Goal: Information Seeking & Learning: Learn about a topic

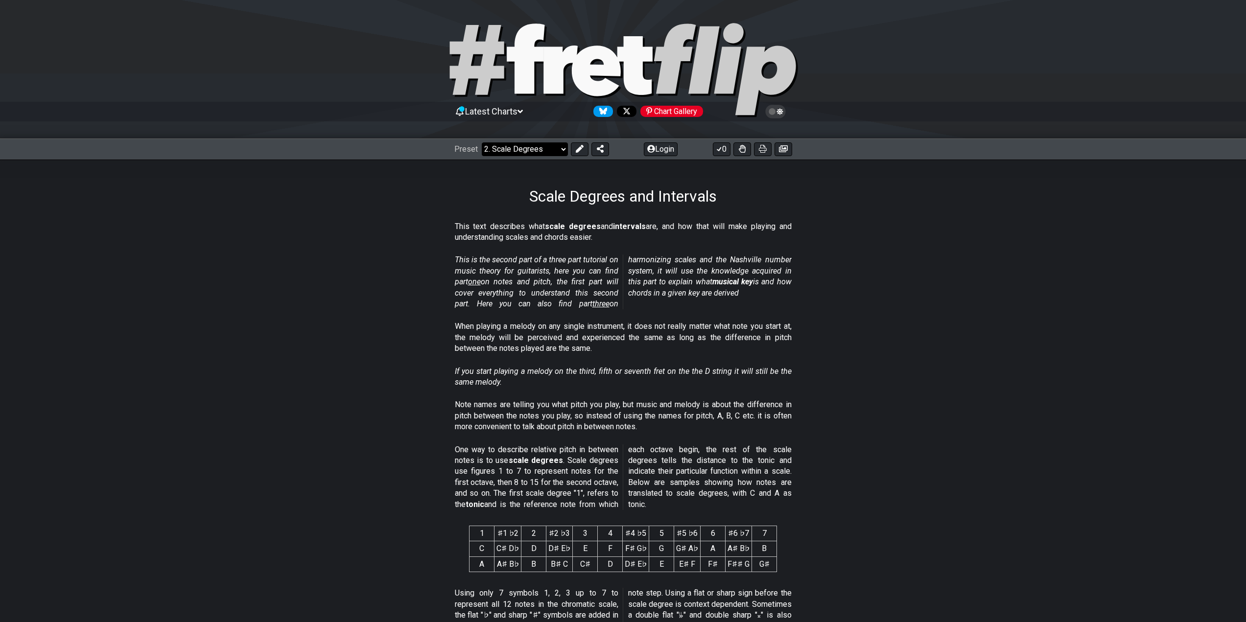
click at [538, 147] on select "Welcome to #fretflip! Initial Preset Custom Preset Minor Pentatonic Major Penta…" at bounding box center [525, 150] width 86 height 14
click at [594, 51] on icon at bounding box center [596, 71] width 49 height 50
select select "/welcome"
select select "C"
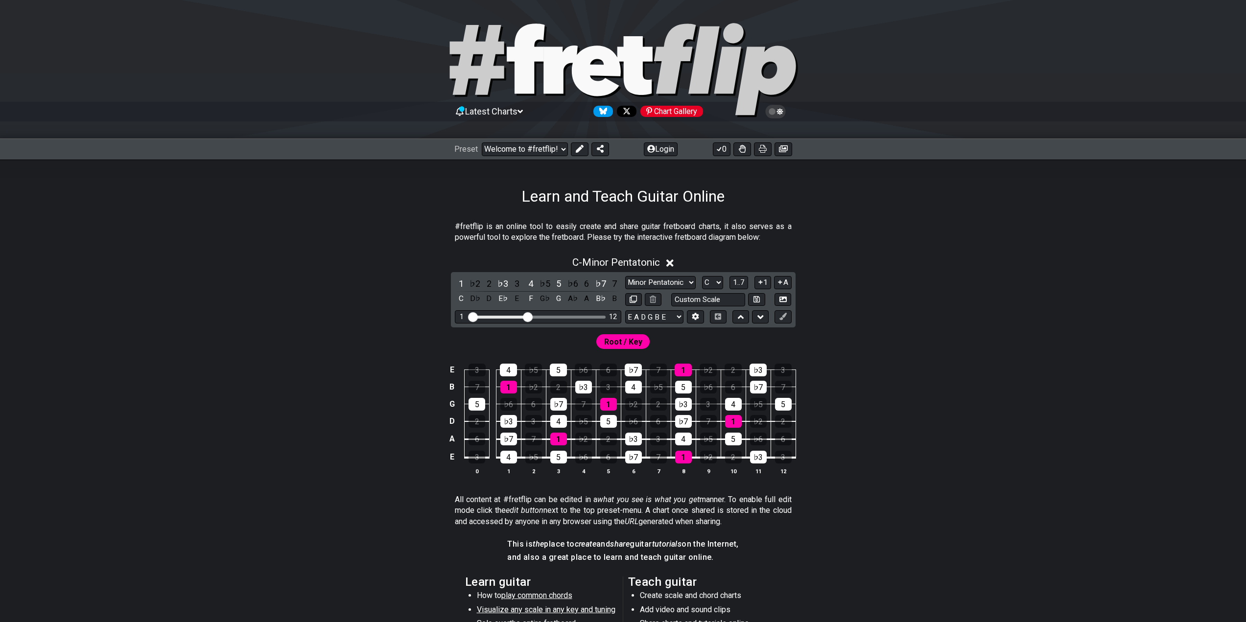
click at [593, 58] on icon at bounding box center [596, 71] width 49 height 50
click at [672, 262] on icon at bounding box center [670, 263] width 7 height 7
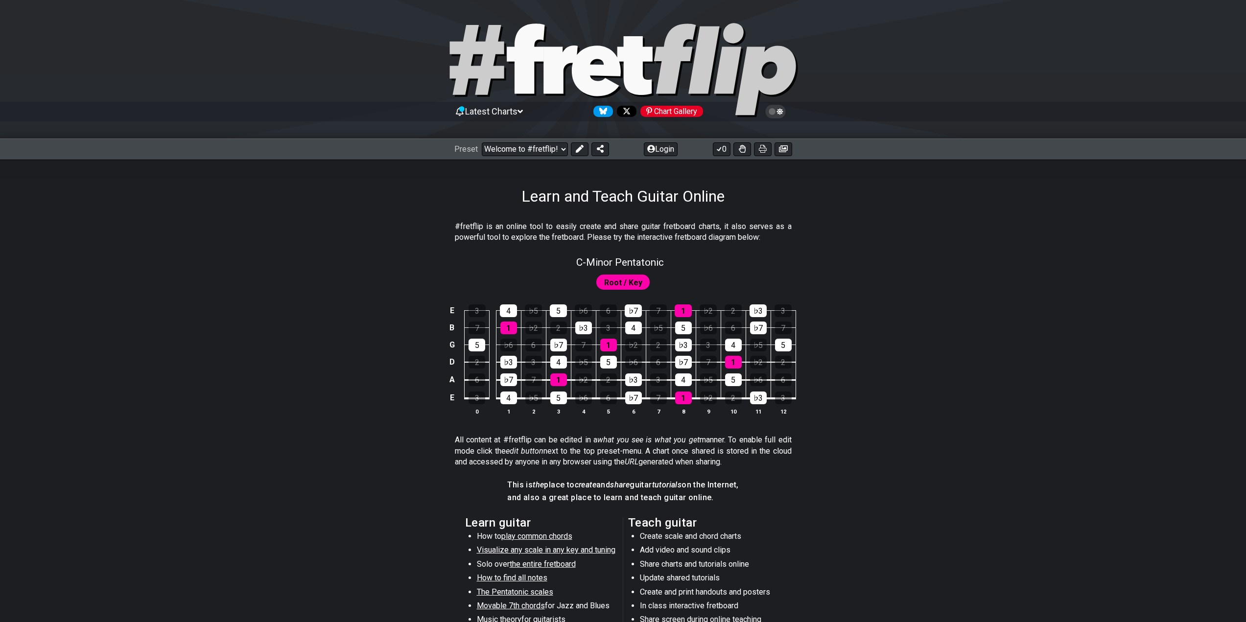
click at [634, 285] on span "Root / Key" at bounding box center [623, 283] width 38 height 14
click at [647, 262] on span "C - Minor Pentatonic" at bounding box center [620, 263] width 88 height 12
select select "C"
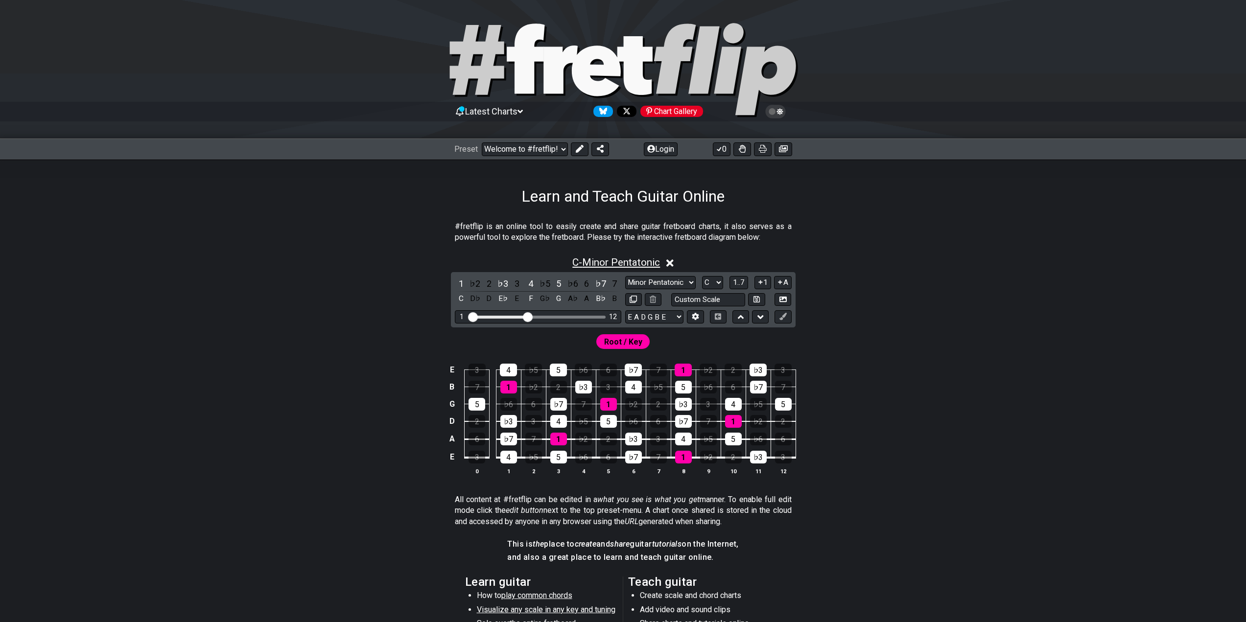
click at [647, 262] on span "C - Minor Pentatonic" at bounding box center [616, 263] width 88 height 12
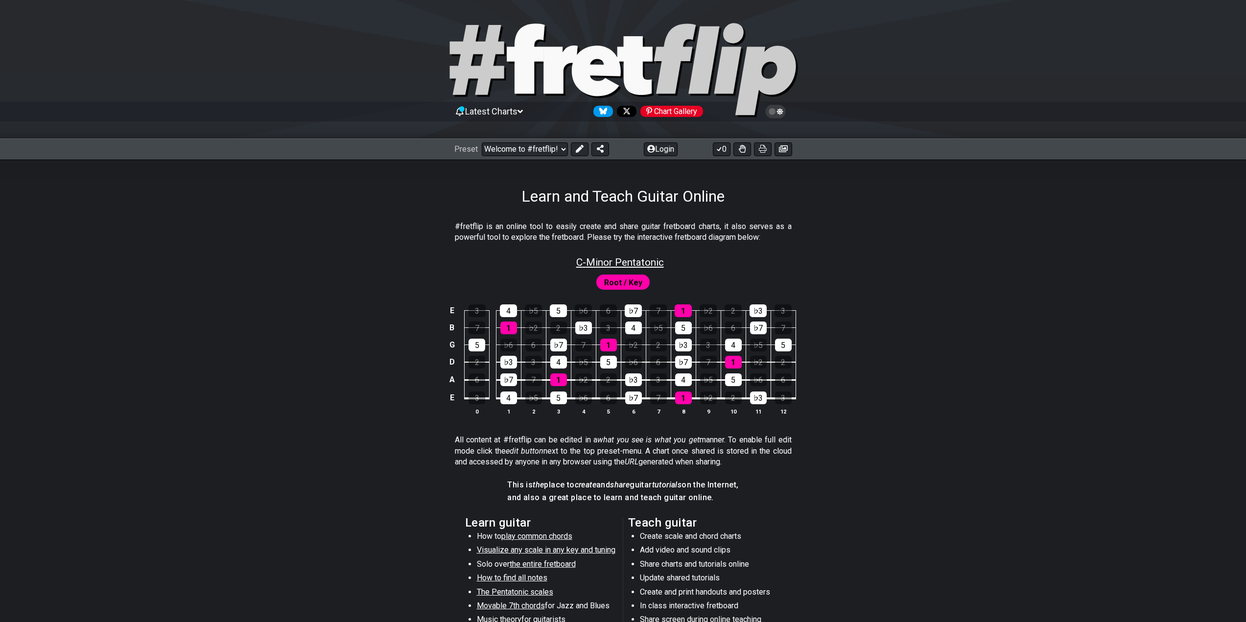
click at [647, 262] on span "C - Minor Pentatonic" at bounding box center [620, 263] width 88 height 12
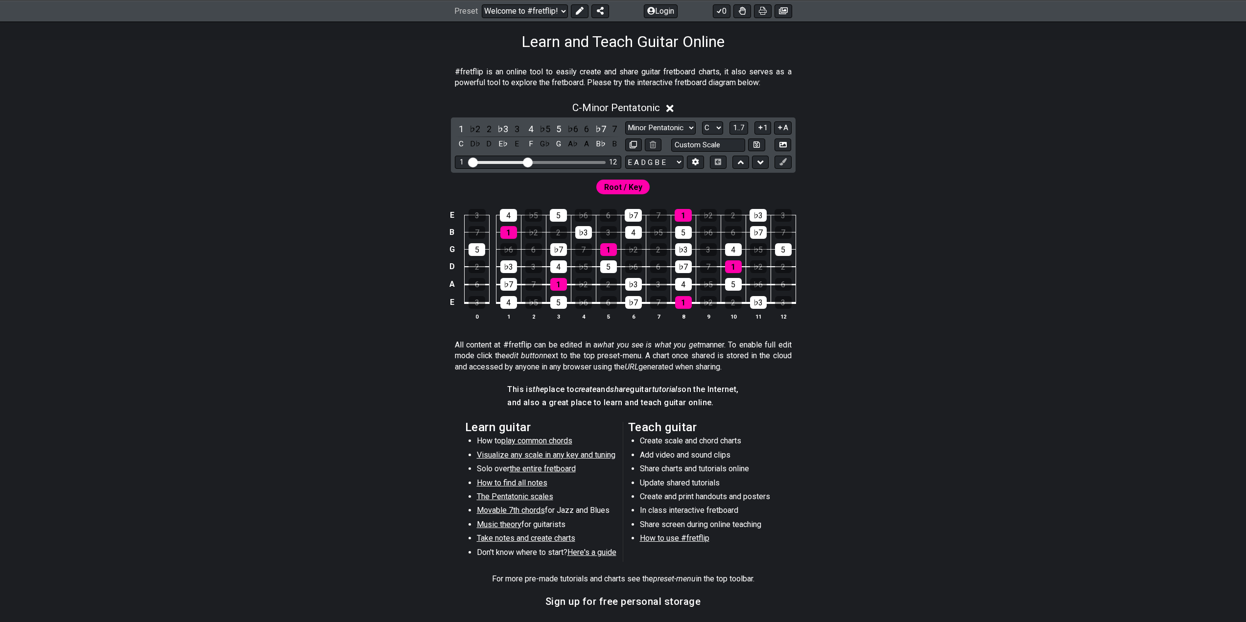
scroll to position [163, 0]
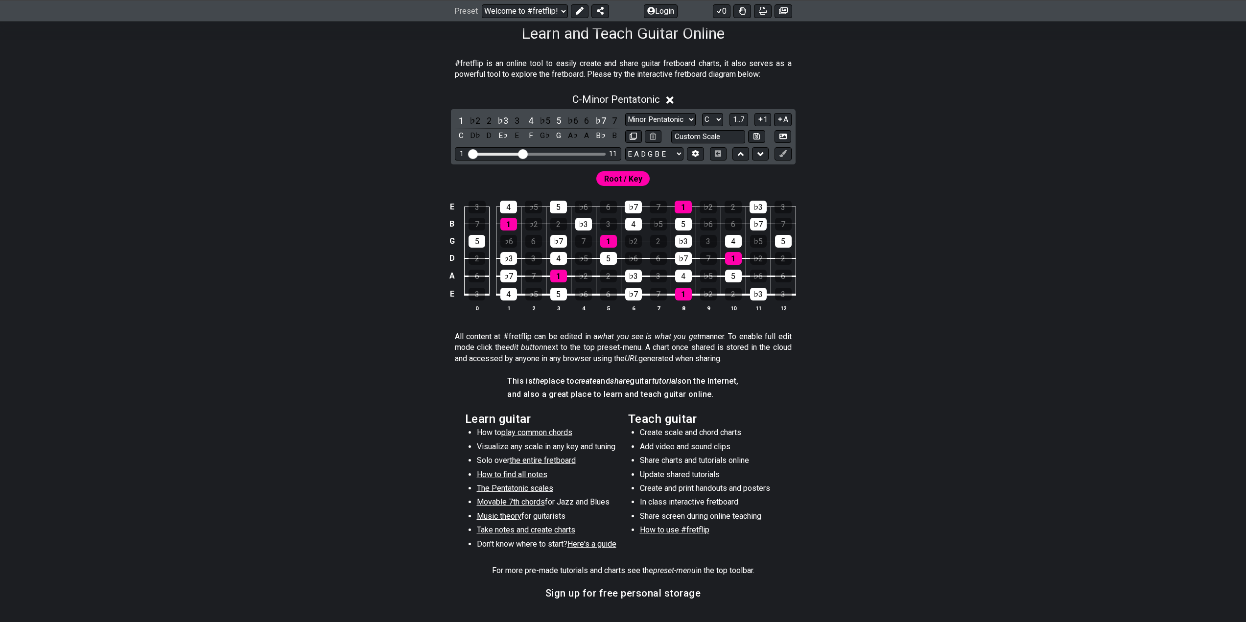
click at [525, 153] on input "Visible fret range" at bounding box center [538, 153] width 139 height 0
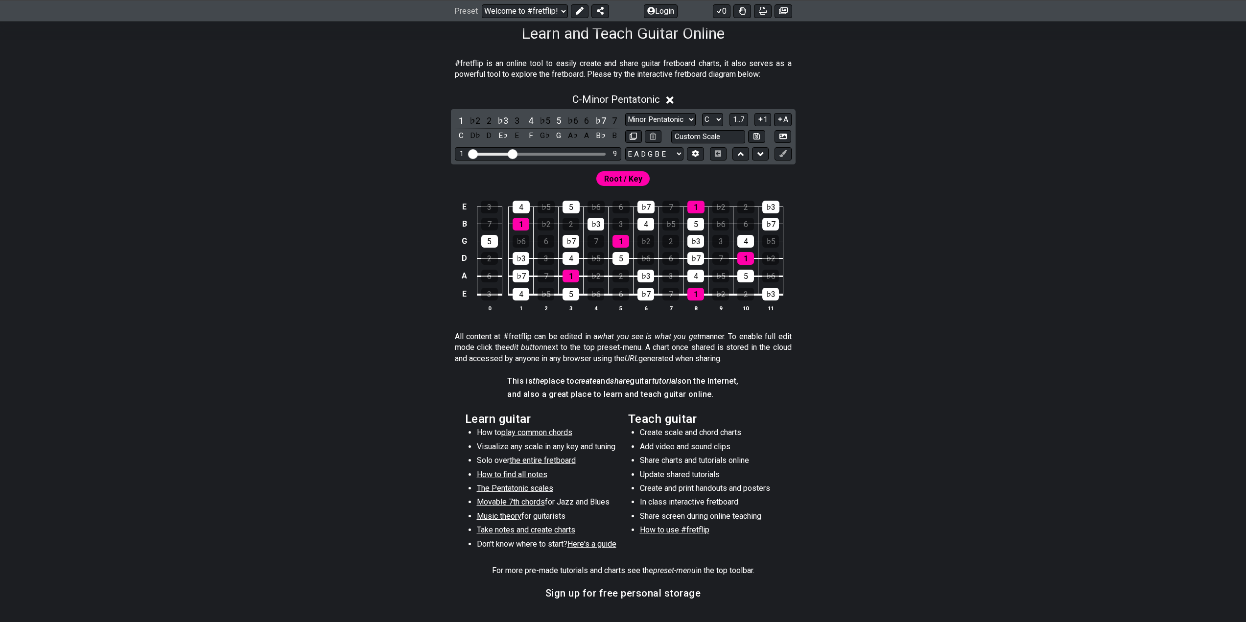
drag, startPoint x: 525, startPoint y: 155, endPoint x: 511, endPoint y: 156, distance: 14.2
click at [511, 153] on input "Visible fret range" at bounding box center [538, 153] width 139 height 0
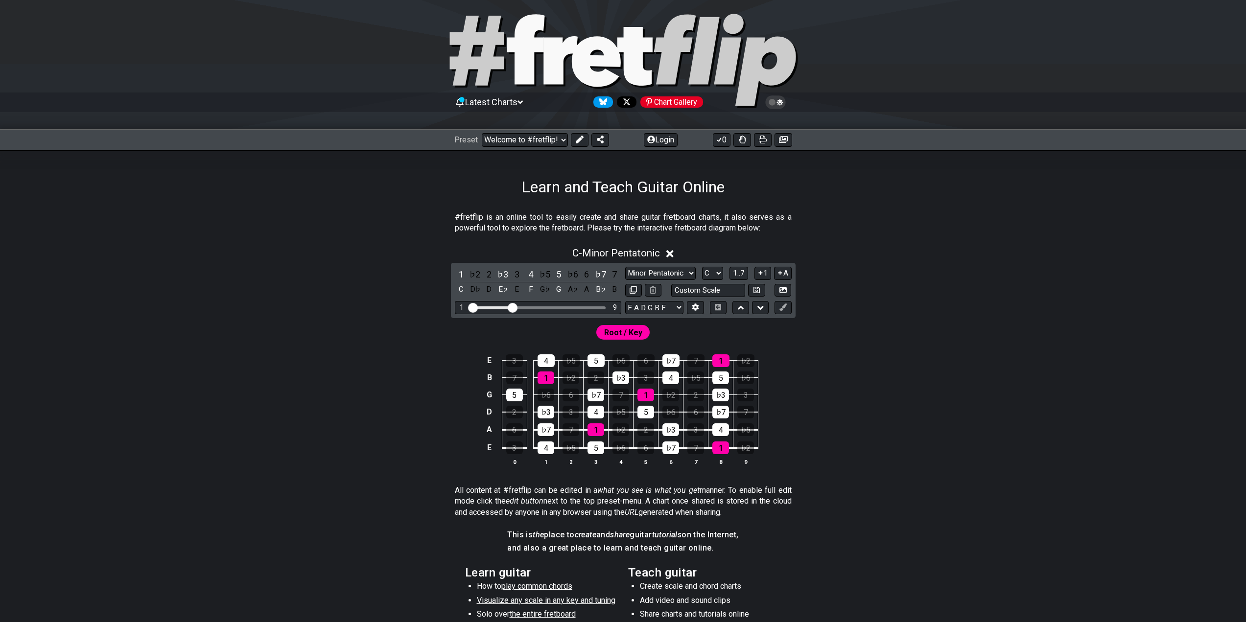
scroll to position [0, 0]
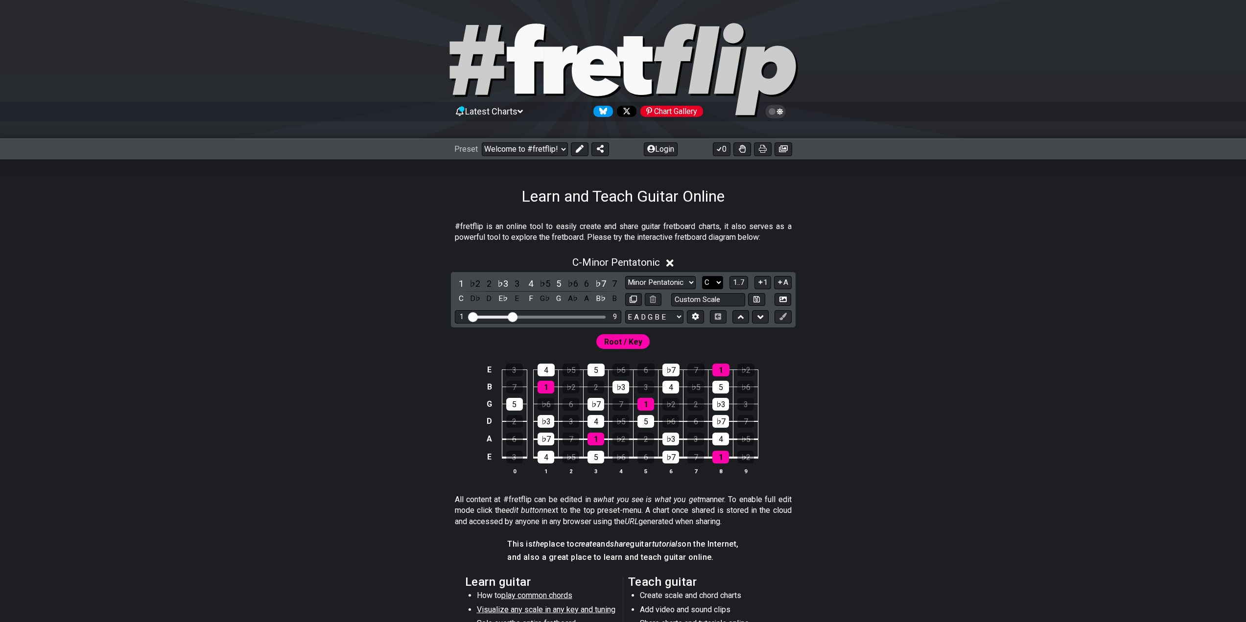
click at [716, 285] on select "A♭ A A♯ B♭ B C C♯ D♭ D D♯ E♭ E F F♯ G♭ G G♯" at bounding box center [712, 282] width 21 height 13
select select "A"
click at [702, 276] on select "A♭ A A♯ B♭ B C C♯ D♭ D D♯ E♭ E F F♯ G♭ G G♯" at bounding box center [712, 282] width 21 height 13
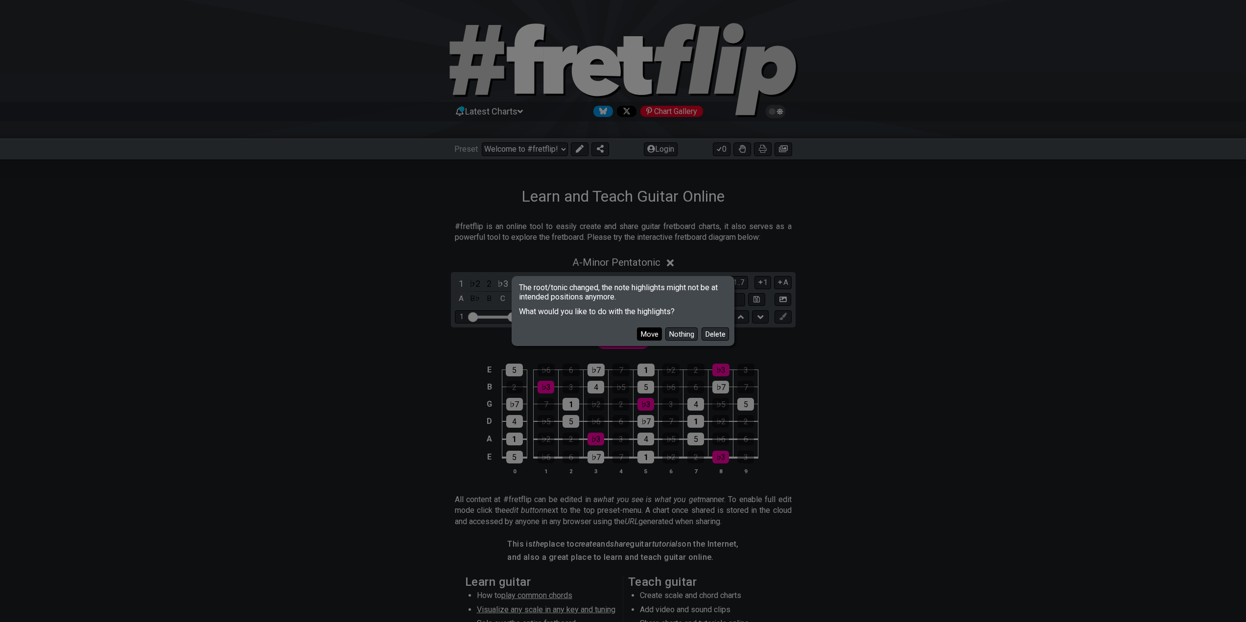
click at [653, 333] on button "Move" at bounding box center [649, 334] width 25 height 13
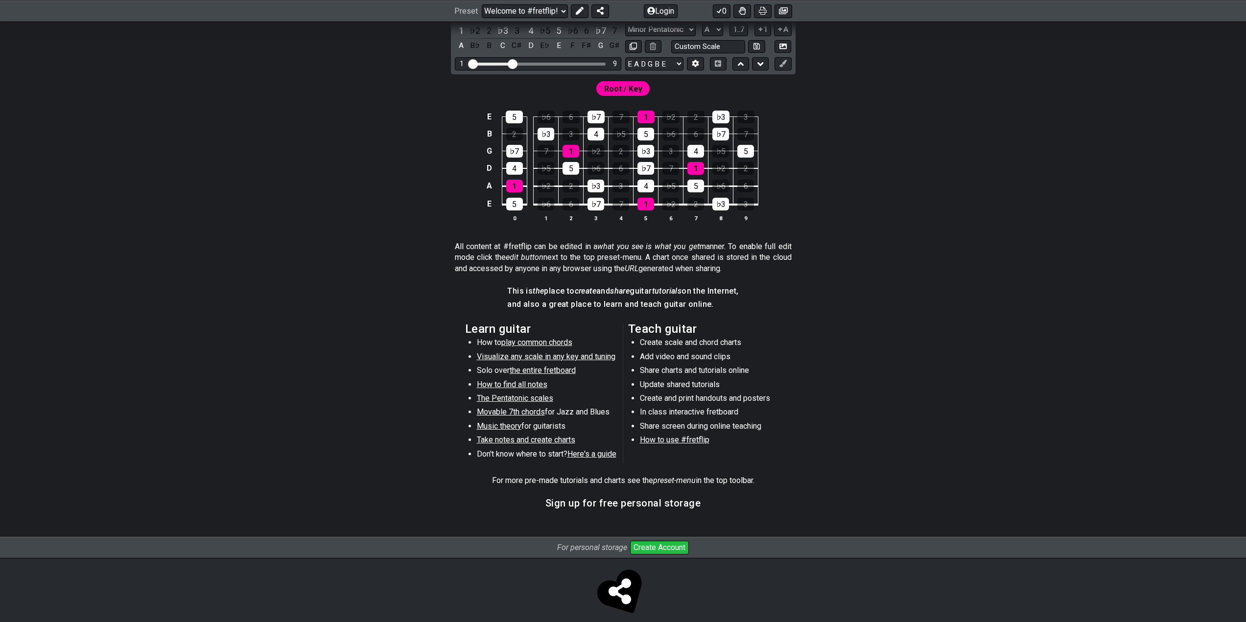
scroll to position [265, 0]
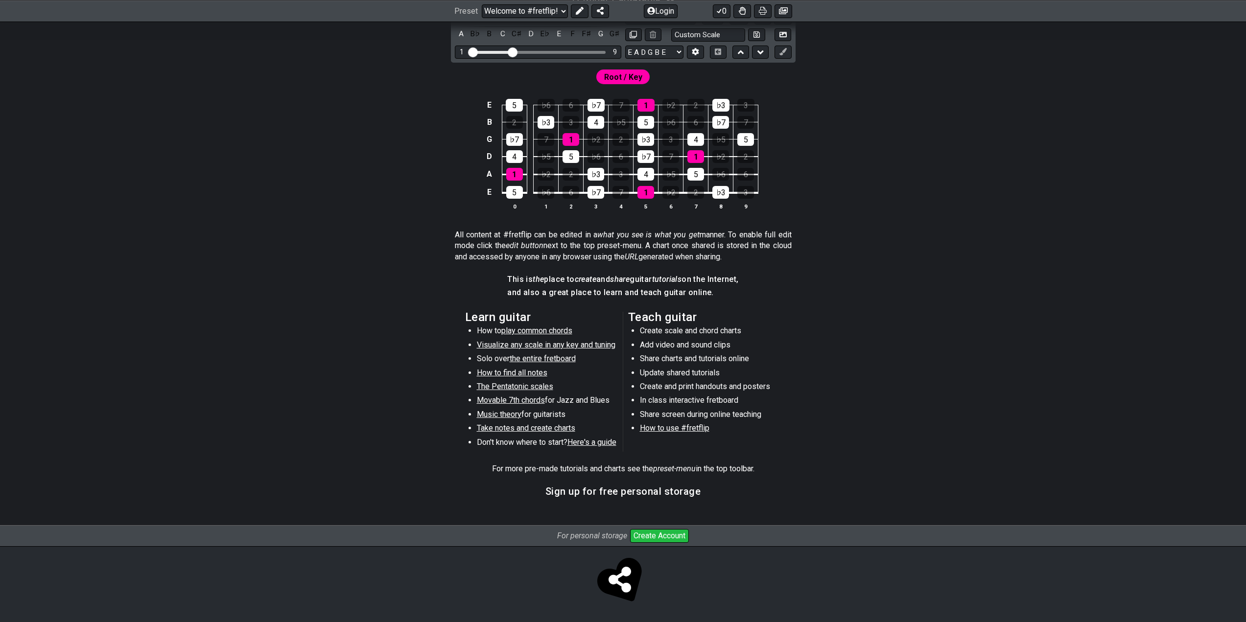
click at [498, 387] on span "The Pentatonic scales" at bounding box center [515, 386] width 76 height 9
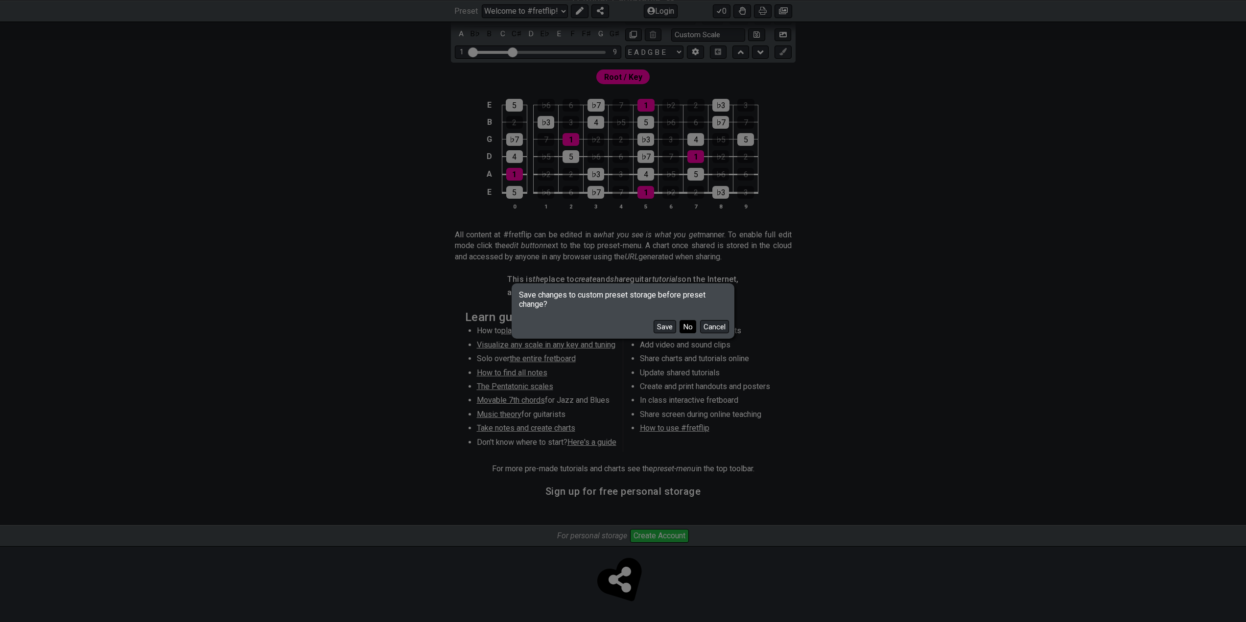
click at [684, 325] on button "No" at bounding box center [688, 326] width 17 height 13
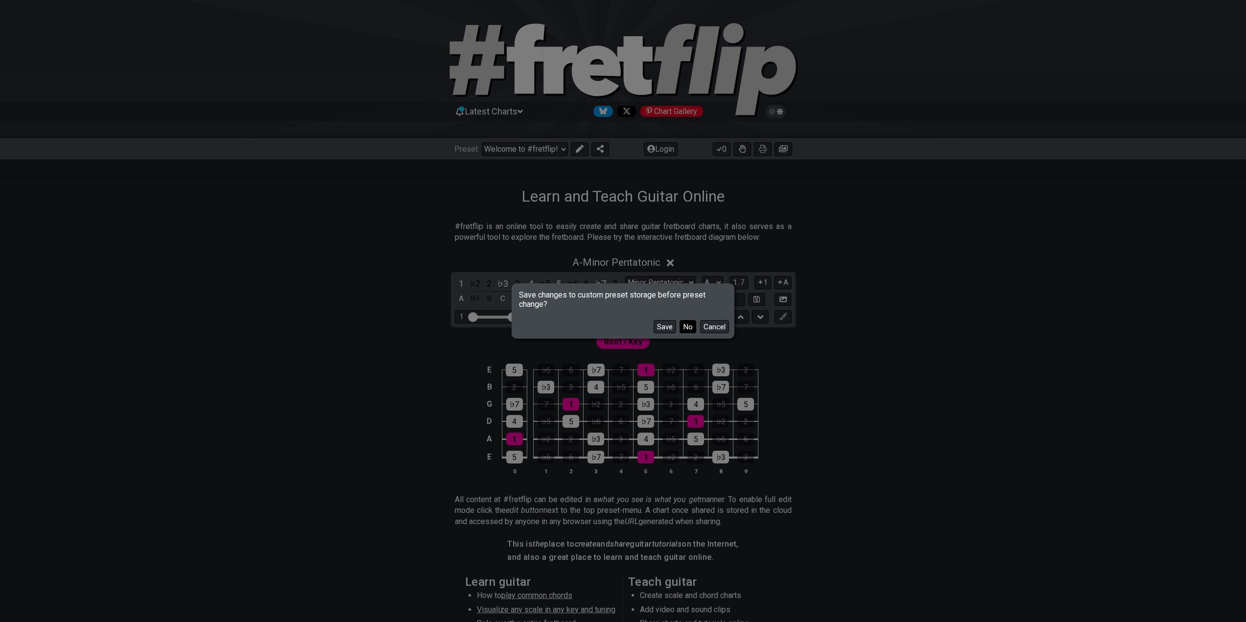
select select "/minor-pentatonic"
select select "C"
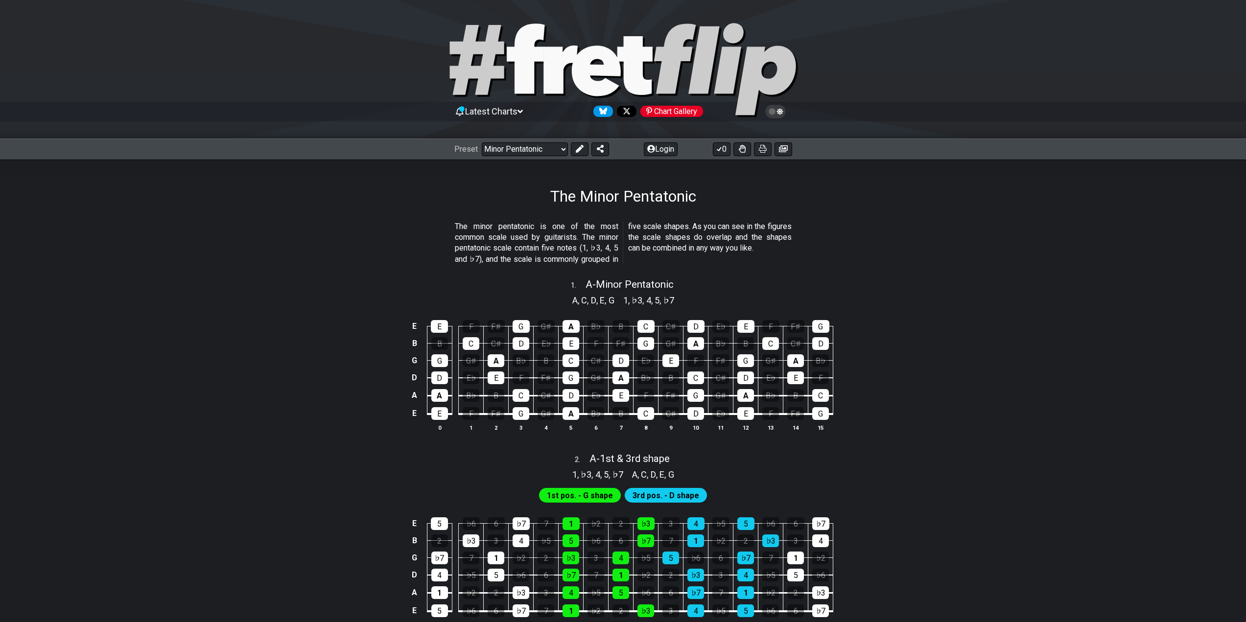
click at [516, 113] on span "Latest Charts" at bounding box center [491, 111] width 52 height 10
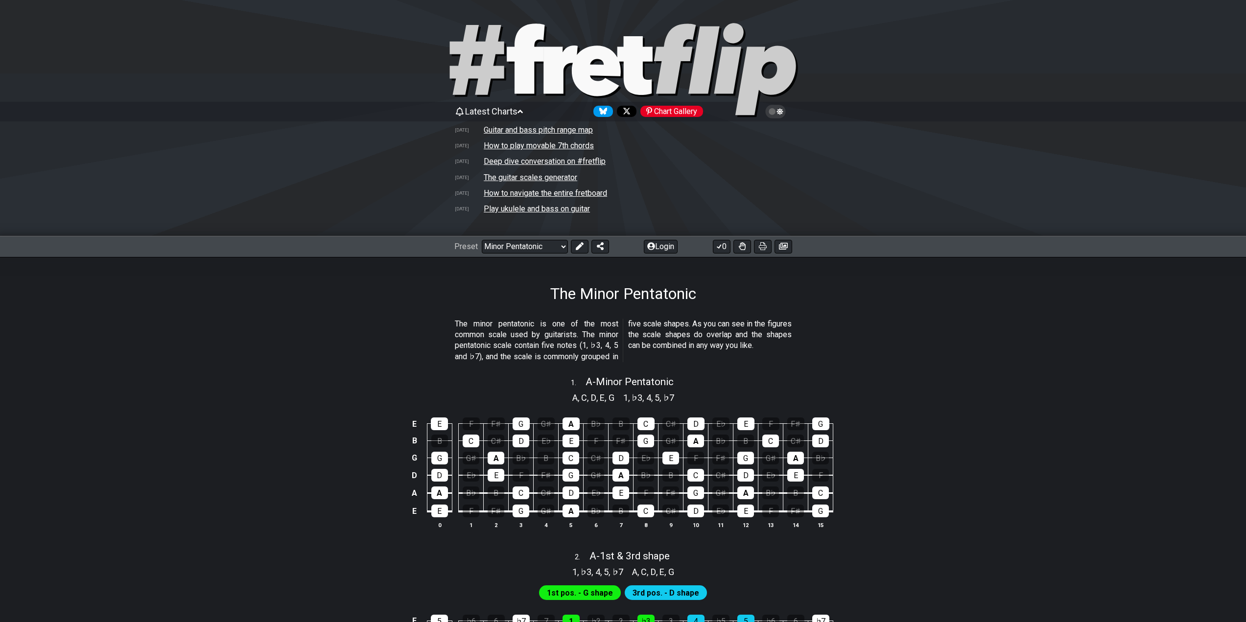
click at [512, 113] on span "Latest Charts" at bounding box center [491, 111] width 52 height 10
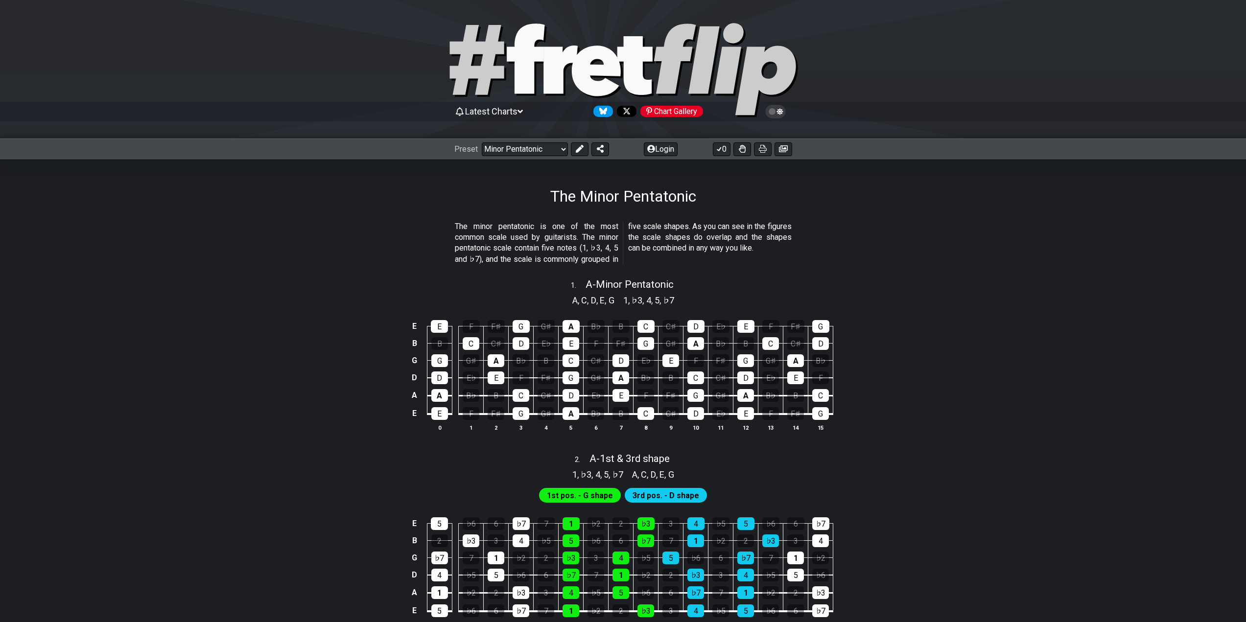
click at [666, 76] on icon at bounding box center [687, 59] width 66 height 70
select select "/welcome"
select select "C"
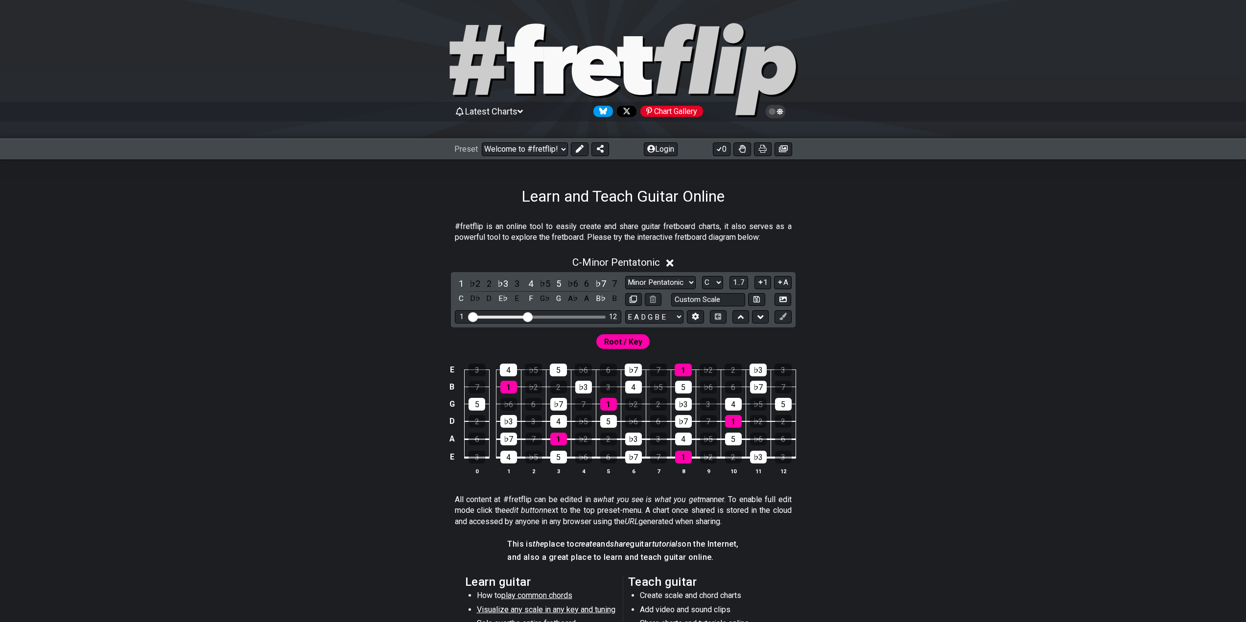
click at [493, 113] on span "Latest Charts" at bounding box center [491, 111] width 52 height 10
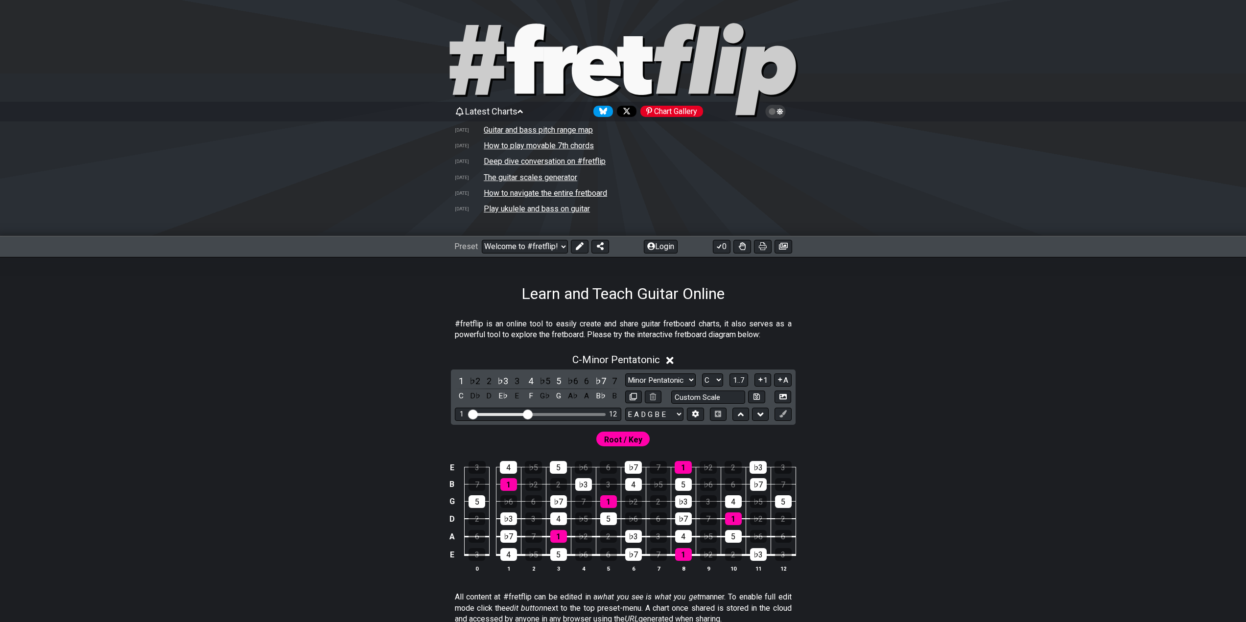
click at [360, 214] on div "Latest Charts Chart Gallery [DATE] Guitar and bass pitch range map [DATE] How t…" at bounding box center [623, 170] width 1246 height 133
click at [366, 181] on div "Latest Charts Chart Gallery [DATE] Guitar and bass pitch range map [DATE] How t…" at bounding box center [623, 170] width 1246 height 133
click at [680, 49] on icon at bounding box center [687, 59] width 66 height 70
click at [239, 136] on div "Latest Charts Chart Gallery [DATE] Guitar and bass pitch range map [DATE] How t…" at bounding box center [623, 170] width 1246 height 133
click at [1074, 114] on div "Latest Charts Chart Gallery [DATE] Guitar and bass pitch range map [DATE] How t…" at bounding box center [623, 170] width 1246 height 133
